Goal: Information Seeking & Learning: Understand process/instructions

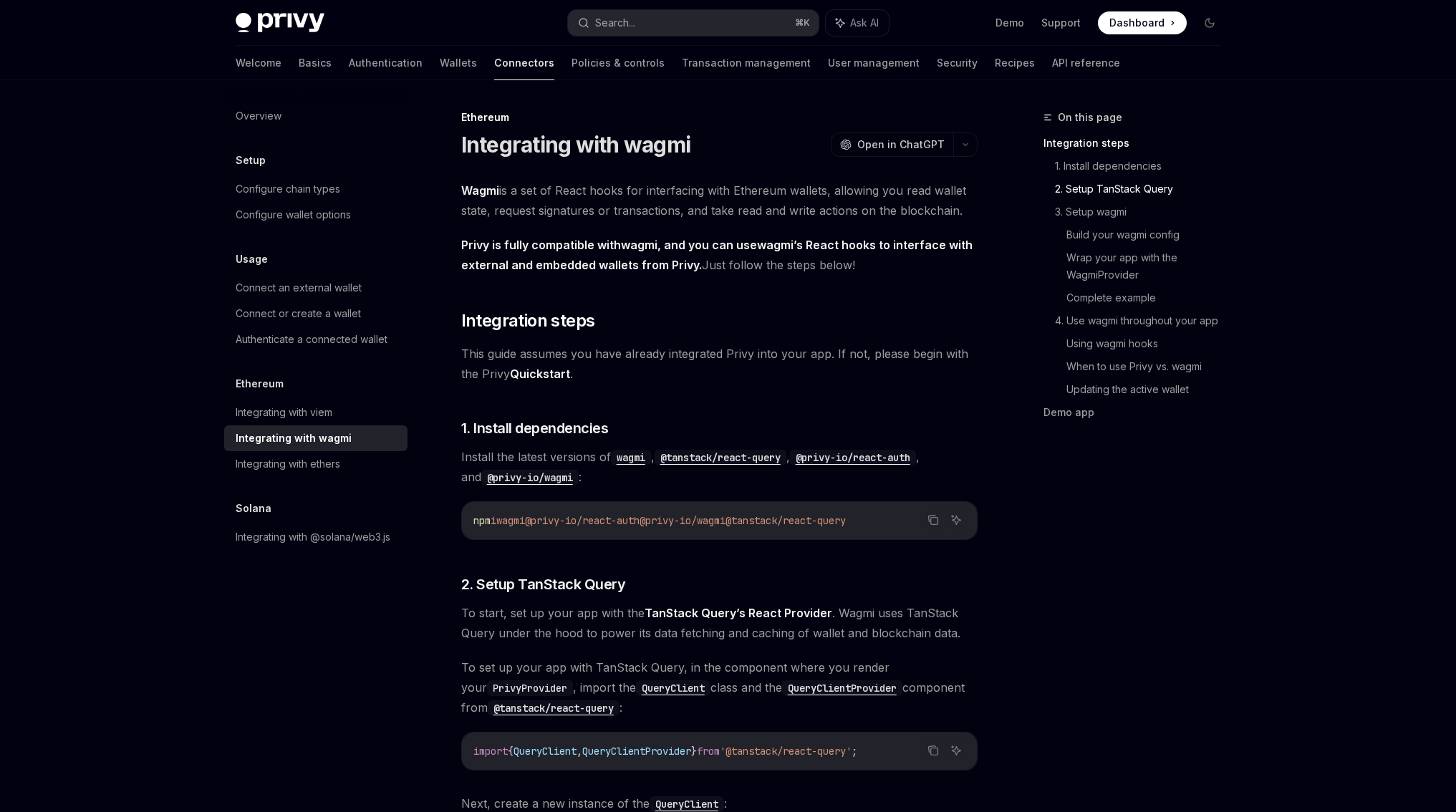
scroll to position [2615, 0]
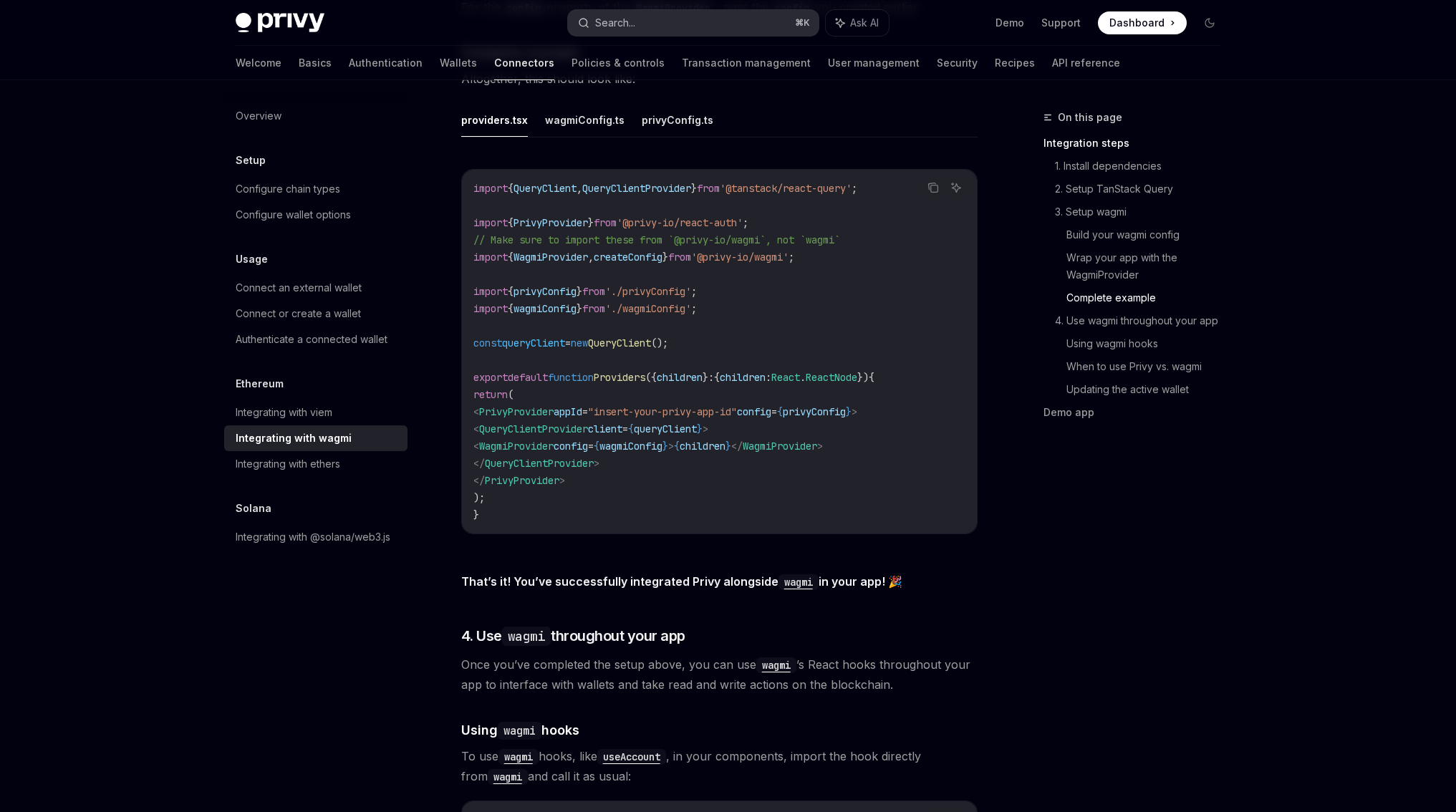
click at [644, 31] on button "Search... ⌘ K" at bounding box center [693, 22] width 251 height 26
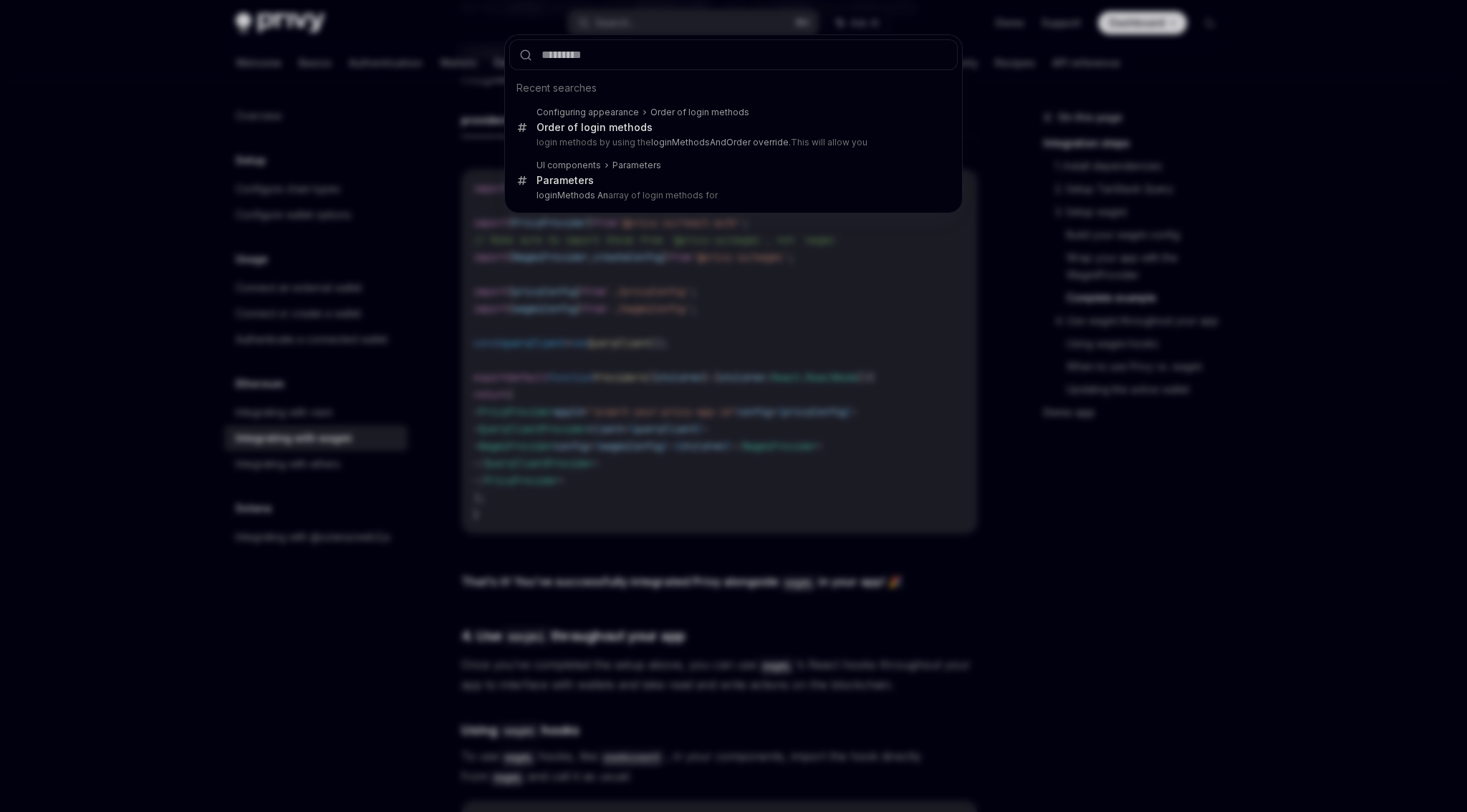
click at [648, 17] on div "Recent searches Configuring appearance Order of login methods Order of login me…" at bounding box center [733, 406] width 1467 height 812
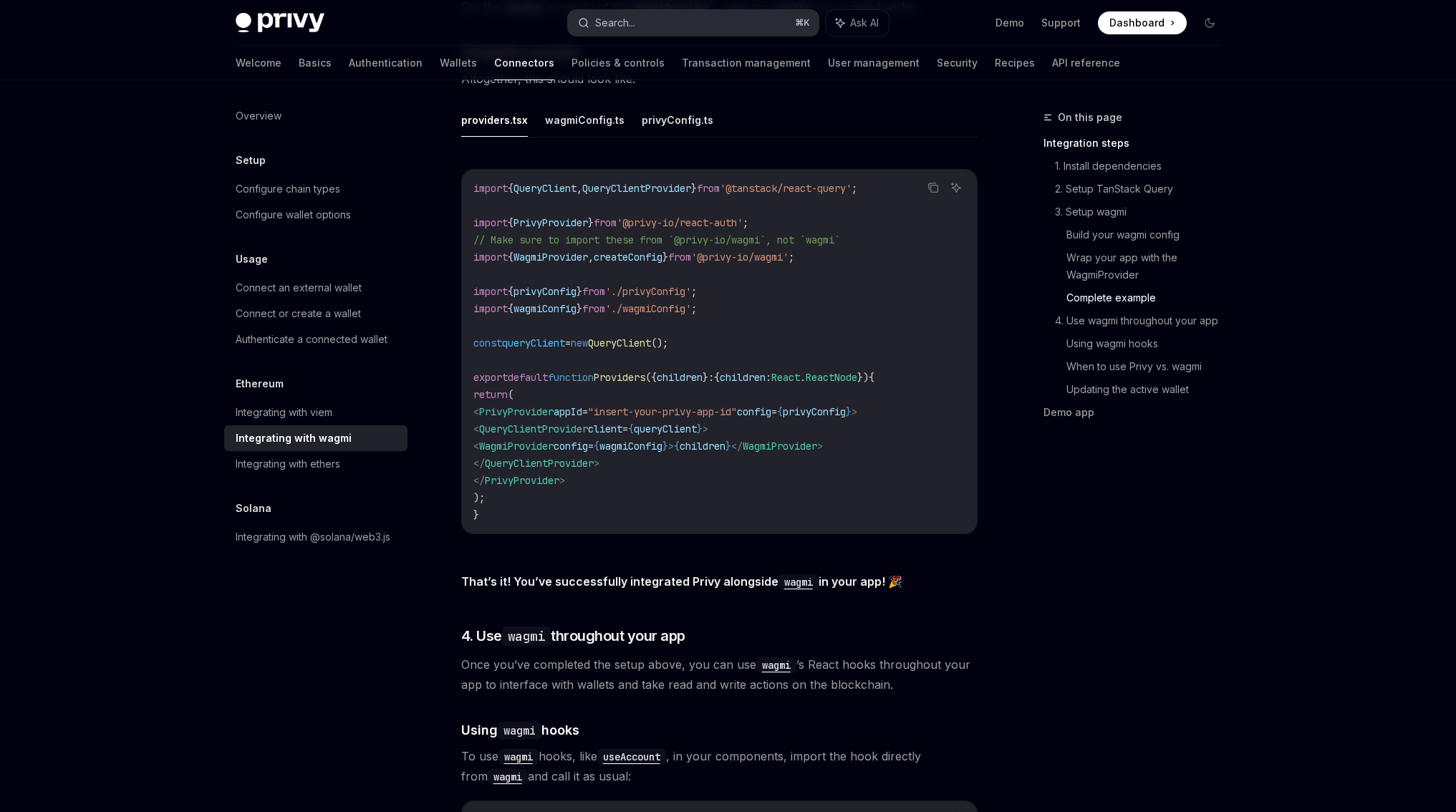
click at [667, 21] on button "Search... ⌘ K" at bounding box center [693, 22] width 251 height 26
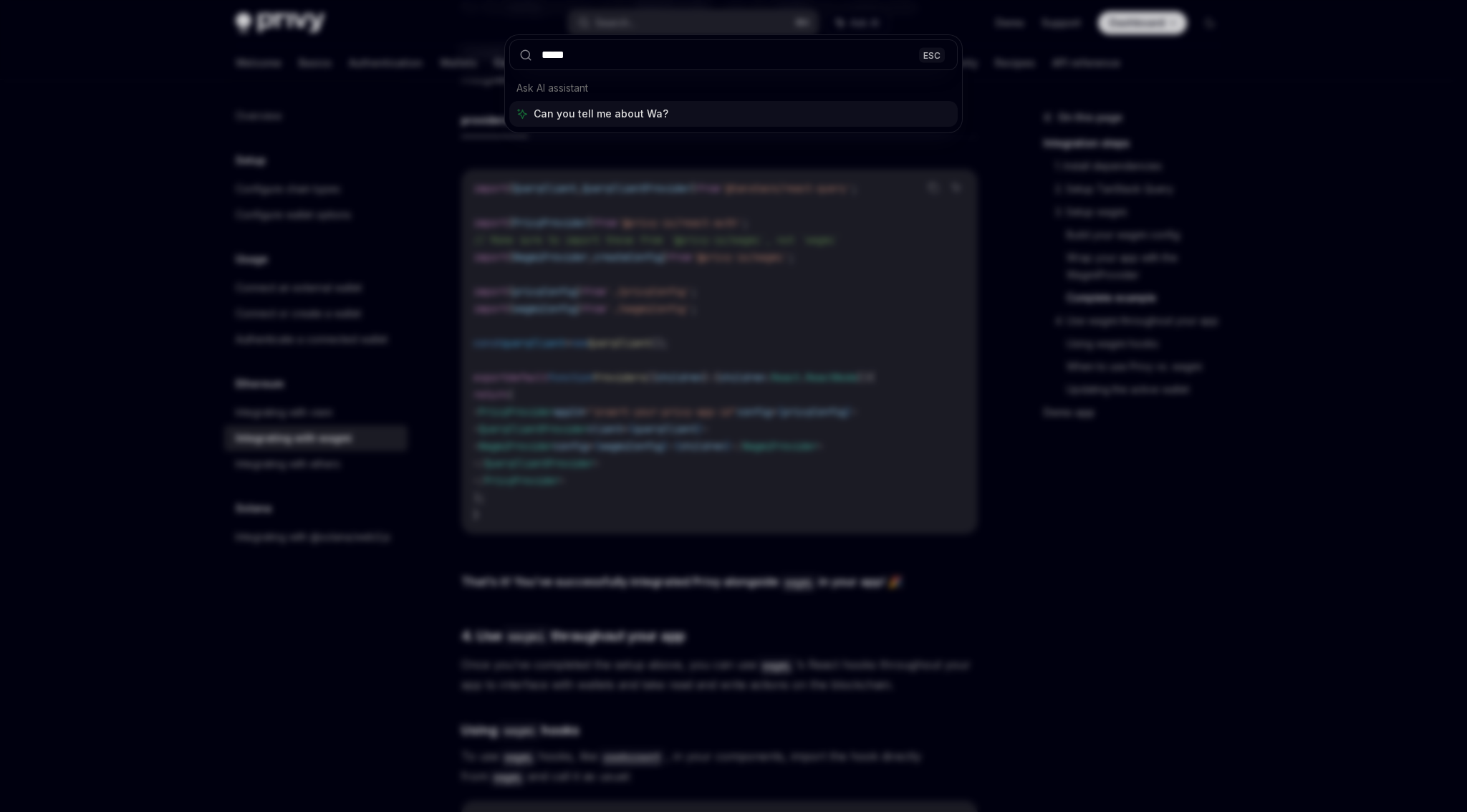
type input "******"
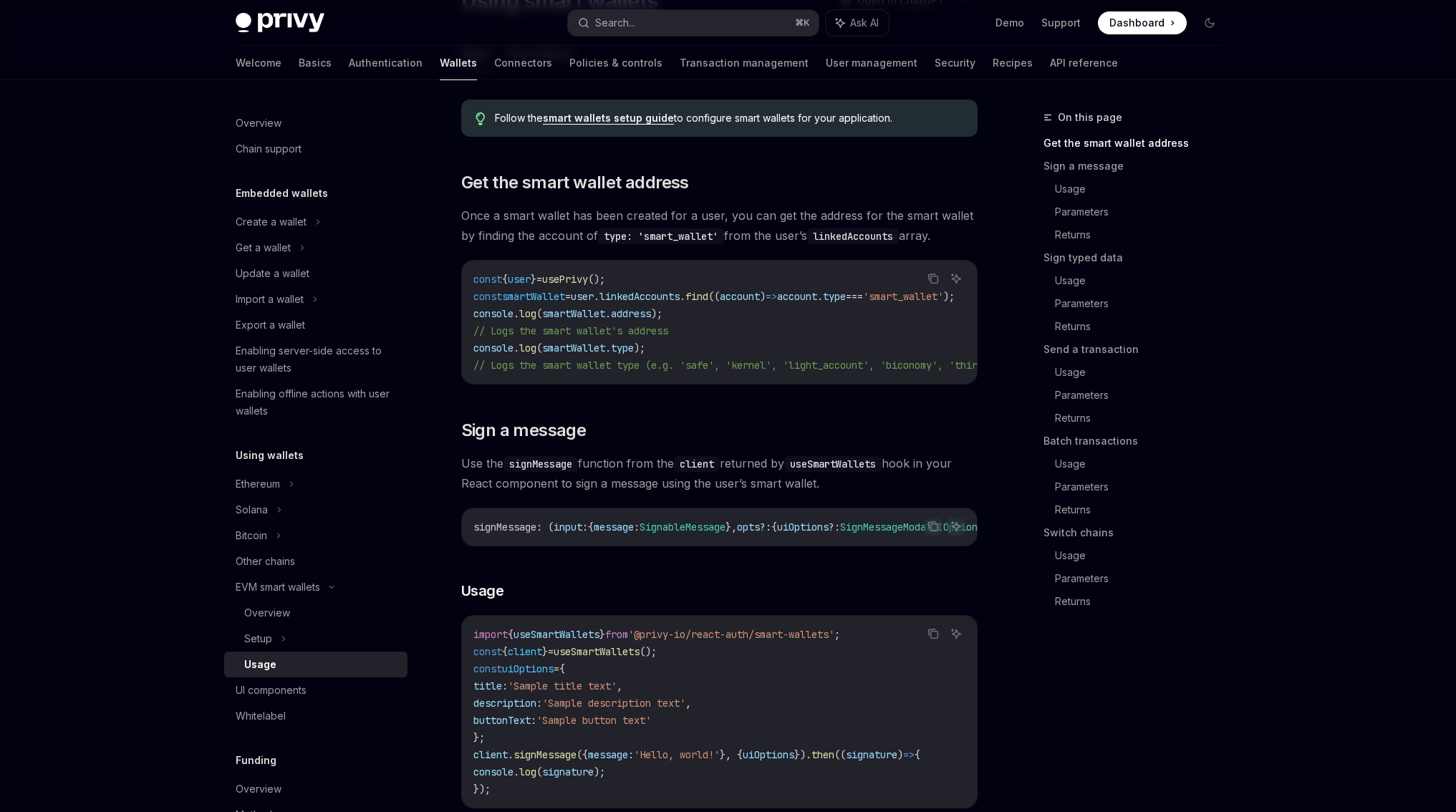
scroll to position [350, 0]
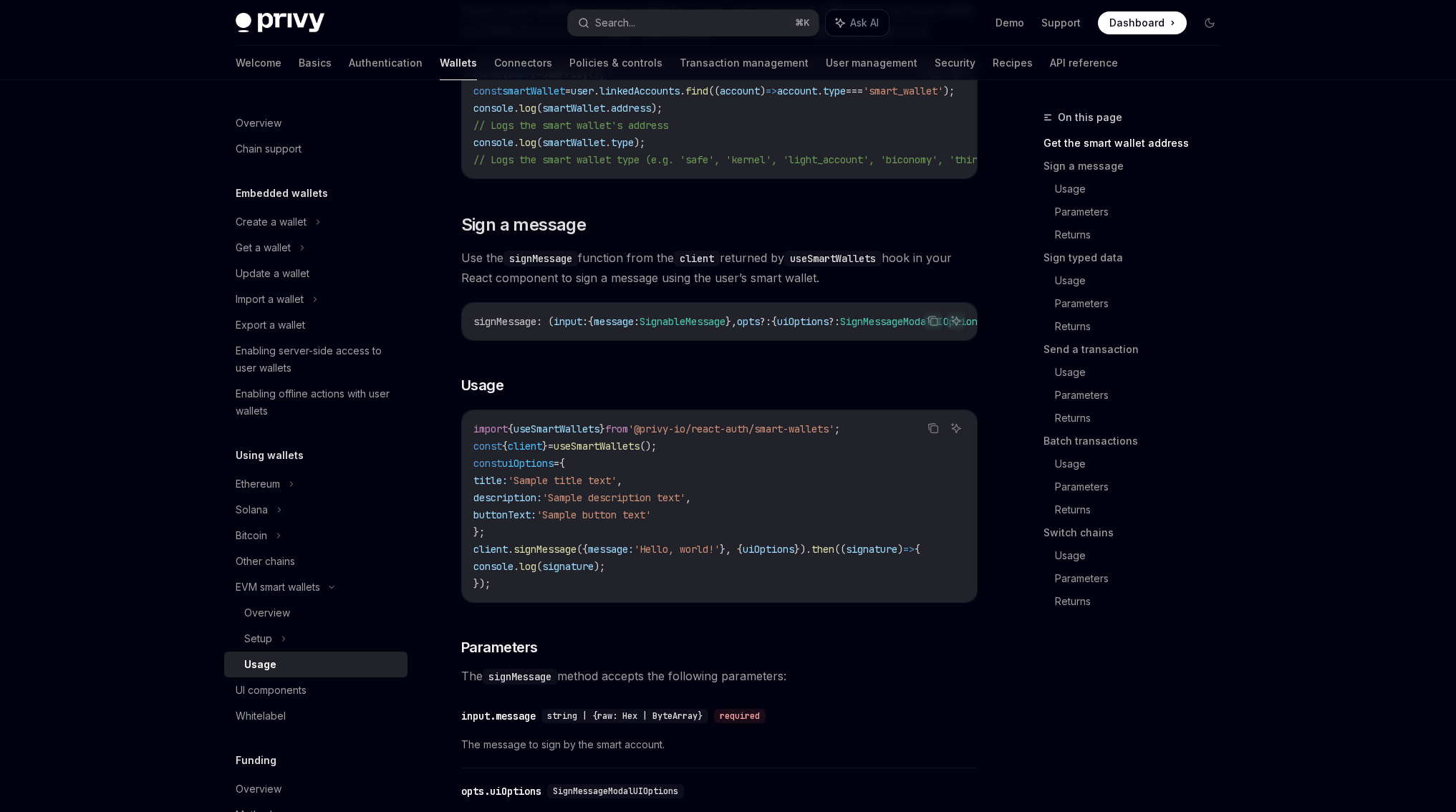
drag, startPoint x: 646, startPoint y: 354, endPoint x: 751, endPoint y: 352, distance: 105.0
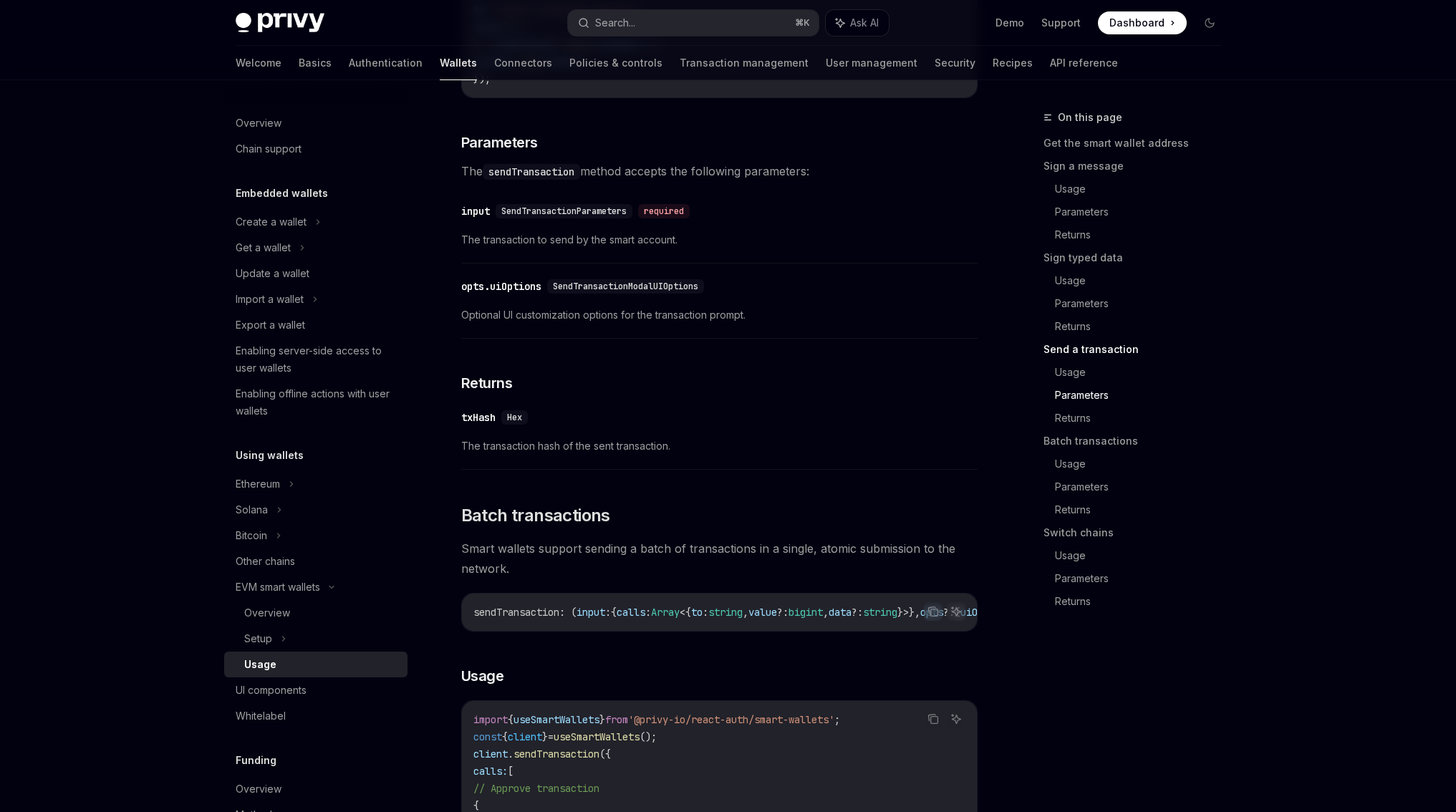
scroll to position [2693, 0]
